Goal: Information Seeking & Learning: Learn about a topic

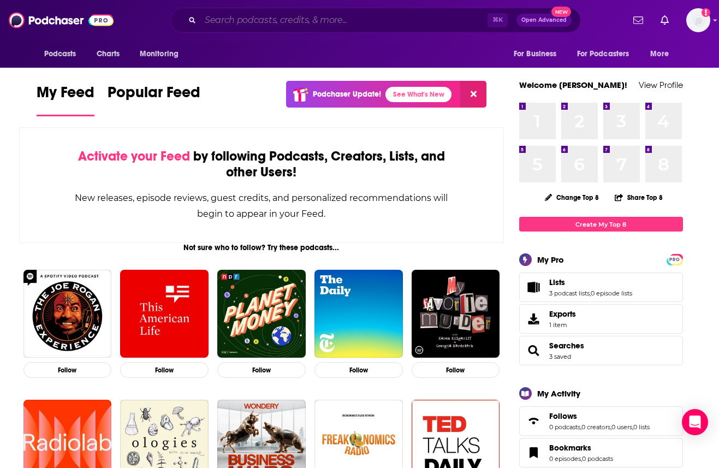
click at [389, 20] on input "Search podcasts, credits, & more..." at bounding box center [343, 19] width 287 height 17
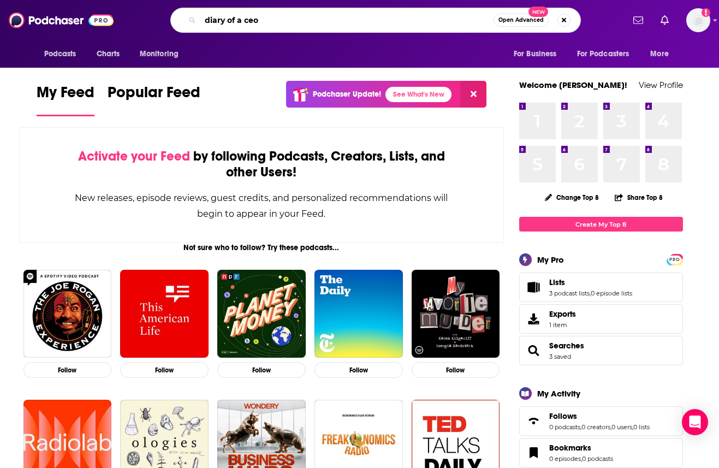
type input "diary of a ceo"
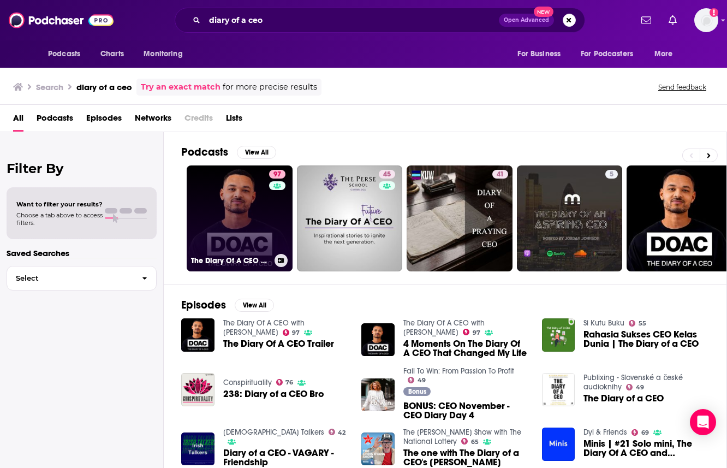
click at [256, 212] on link "97 The Diary Of A CEO with [PERSON_NAME]" at bounding box center [240, 218] width 106 height 106
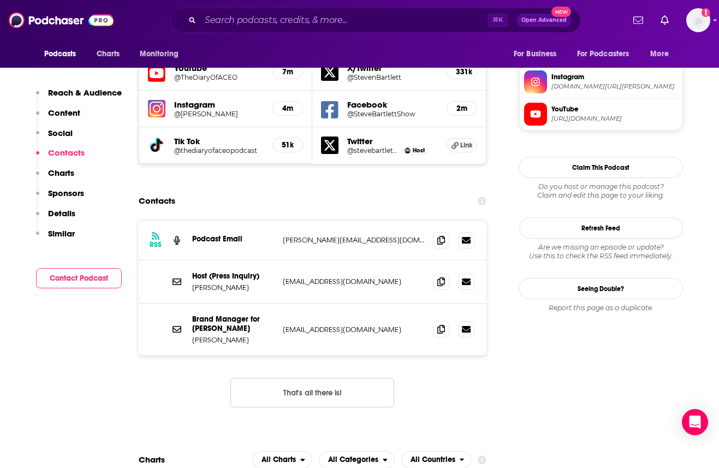
scroll to position [945, 0]
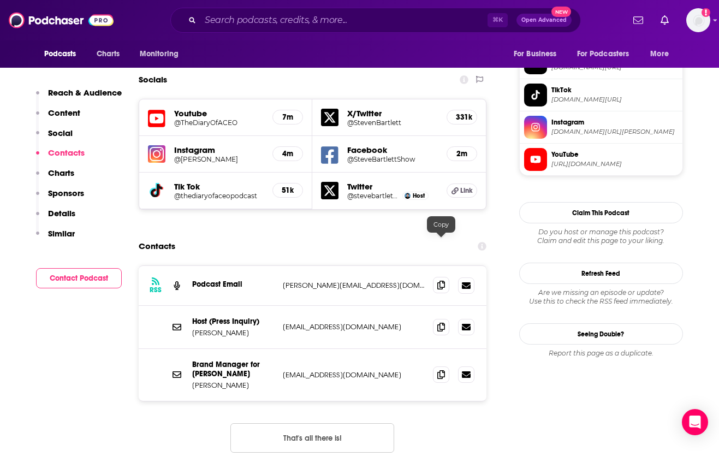
click at [443, 281] on icon at bounding box center [441, 285] width 8 height 9
click at [439, 281] on icon at bounding box center [441, 285] width 8 height 9
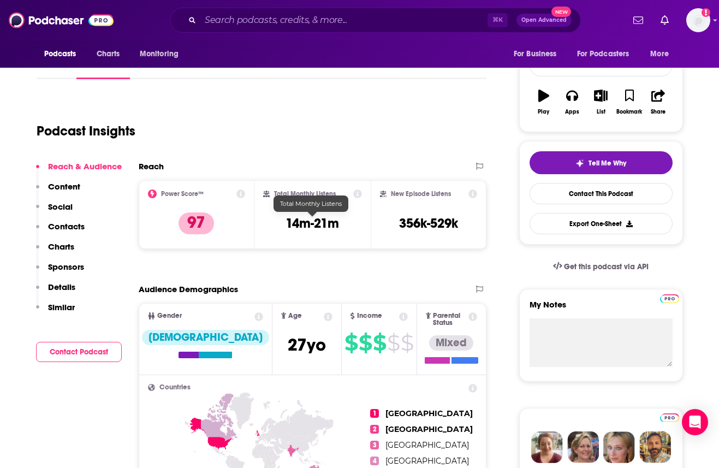
scroll to position [0, 0]
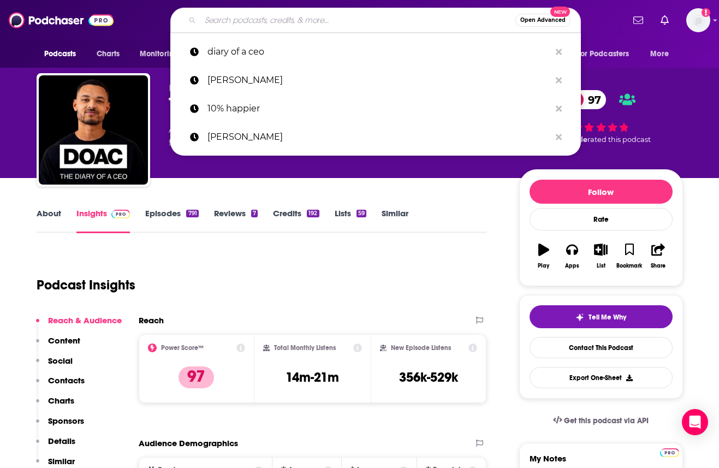
click at [222, 24] on input "Search podcasts, credits, & more..." at bounding box center [357, 19] width 315 height 17
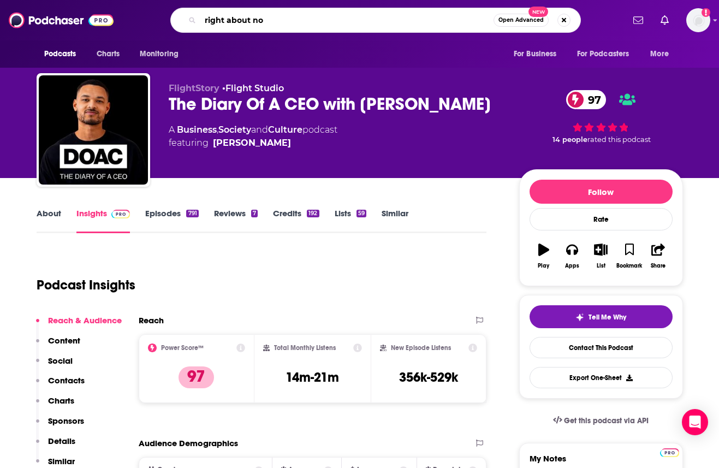
type input "right about now"
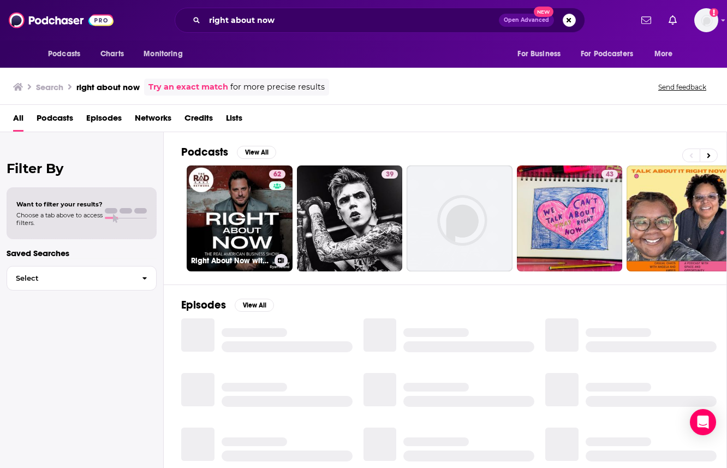
click at [230, 207] on link "62 Right About Now with [PERSON_NAME]" at bounding box center [240, 218] width 106 height 106
